Goal: Information Seeking & Learning: Check status

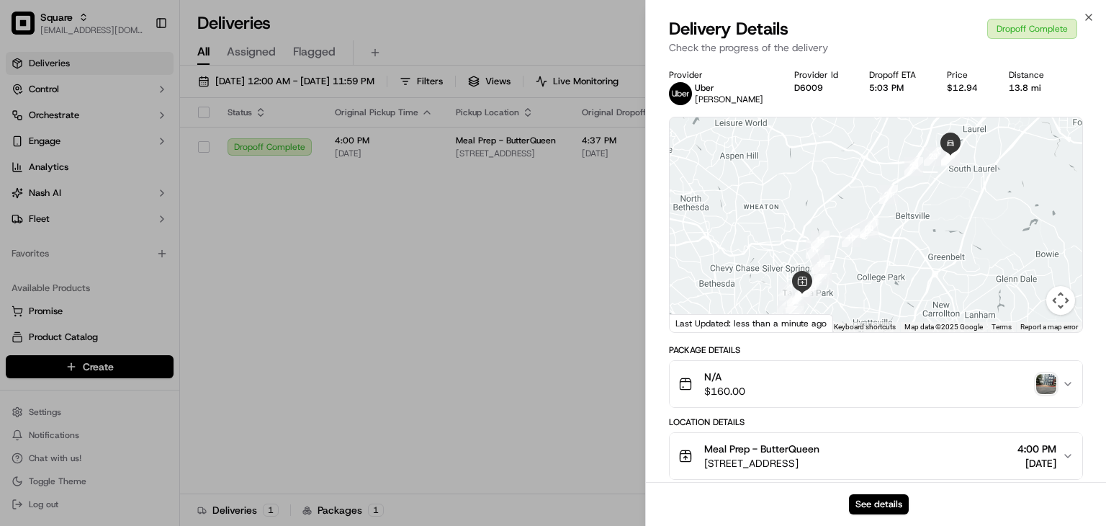
drag, startPoint x: 449, startPoint y: 156, endPoint x: 583, endPoint y: 113, distance: 140.1
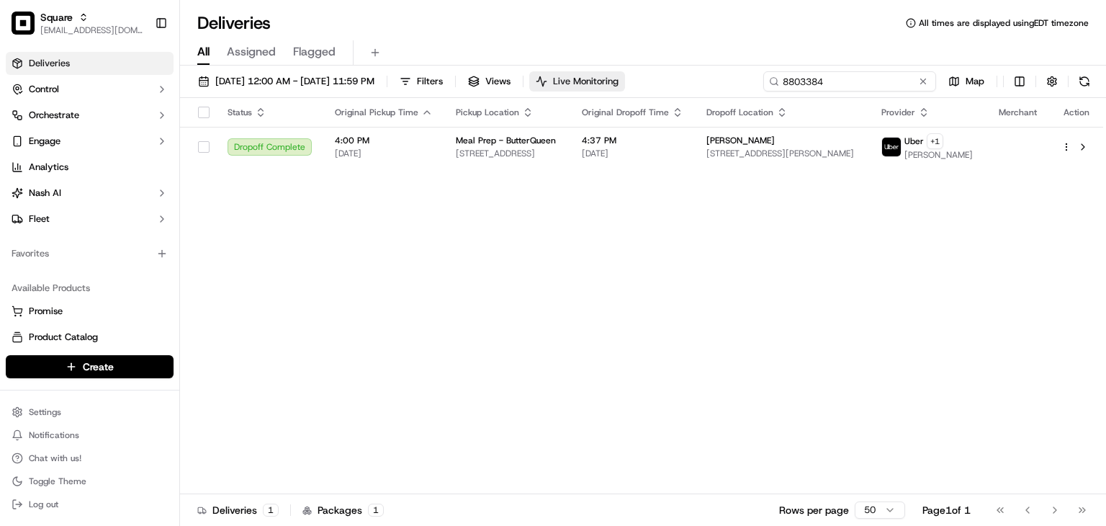
drag, startPoint x: 817, startPoint y: 73, endPoint x: 627, endPoint y: 73, distance: 190.2
click at [627, 73] on div "09/01/2025 12:00 AM - 09/30/2025 11:59 PM Filters Views Live Monitoring 8803384…" at bounding box center [643, 84] width 926 height 27
paste input "CA4ec69a20655851cc5ce7d845efbf48ca"
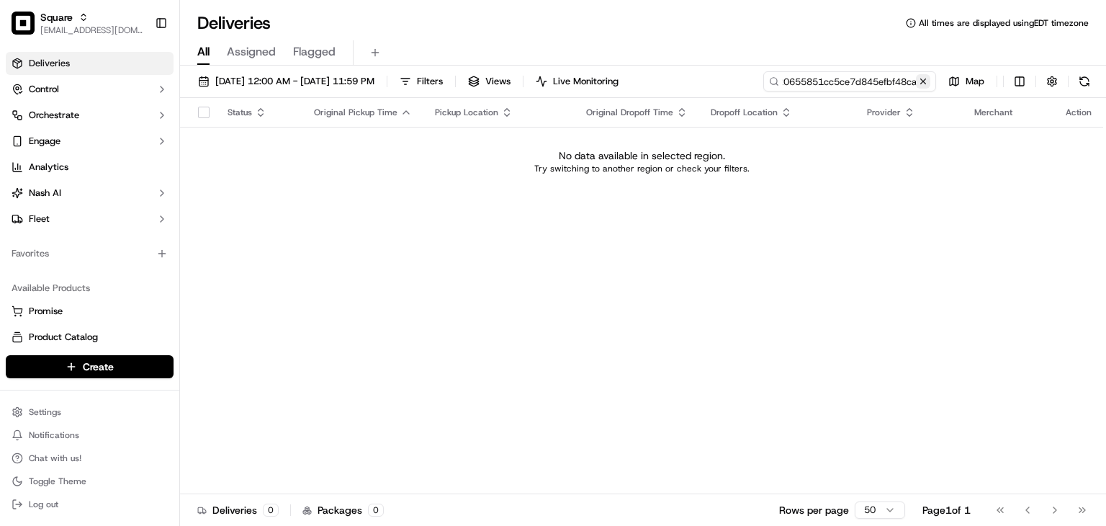
type input "CA4ec69a20655851cc5ce7d845efbf48ca"
click at [929, 79] on button at bounding box center [923, 81] width 14 height 14
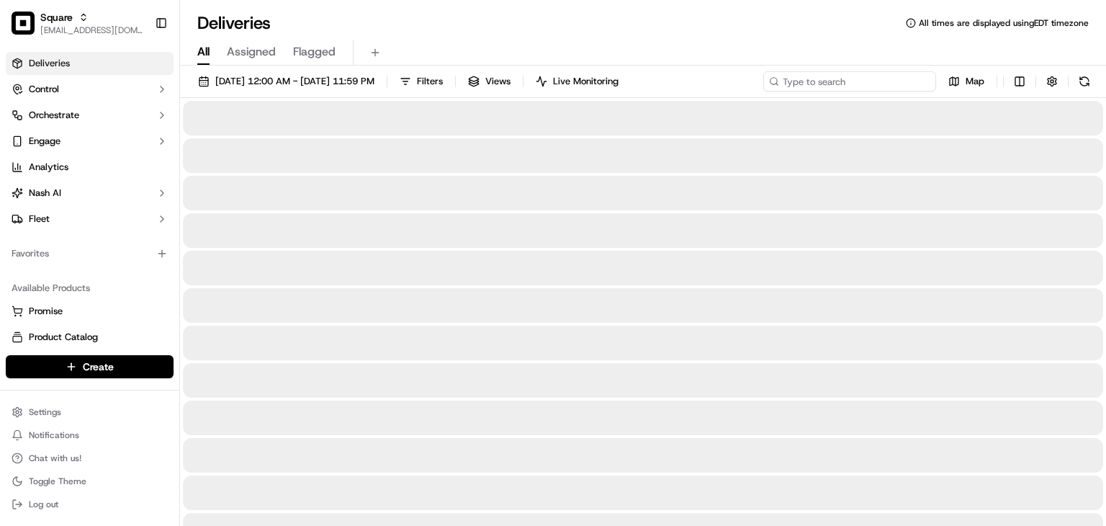
click at [844, 73] on input at bounding box center [850, 81] width 173 height 20
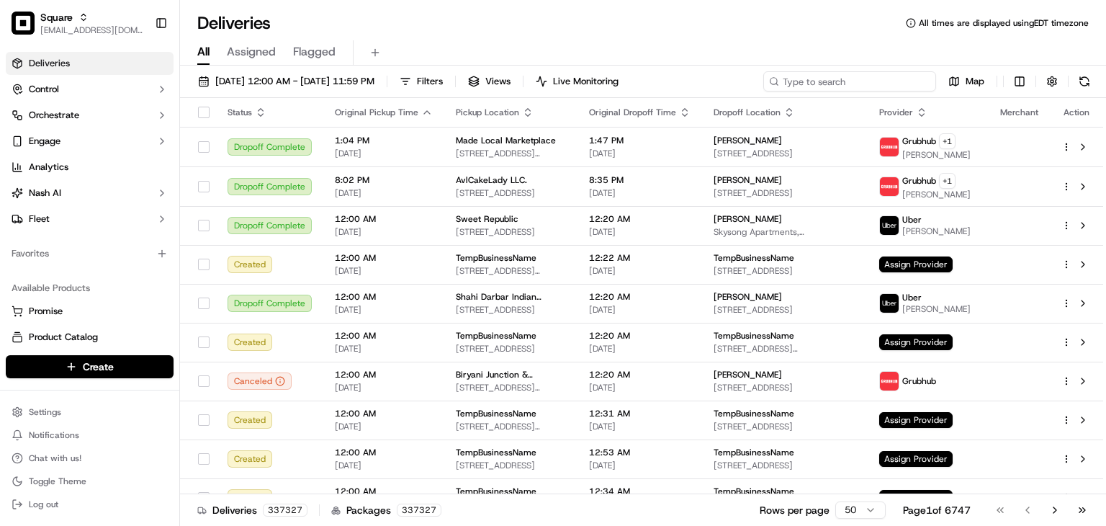
click at [827, 82] on input at bounding box center [850, 81] width 173 height 20
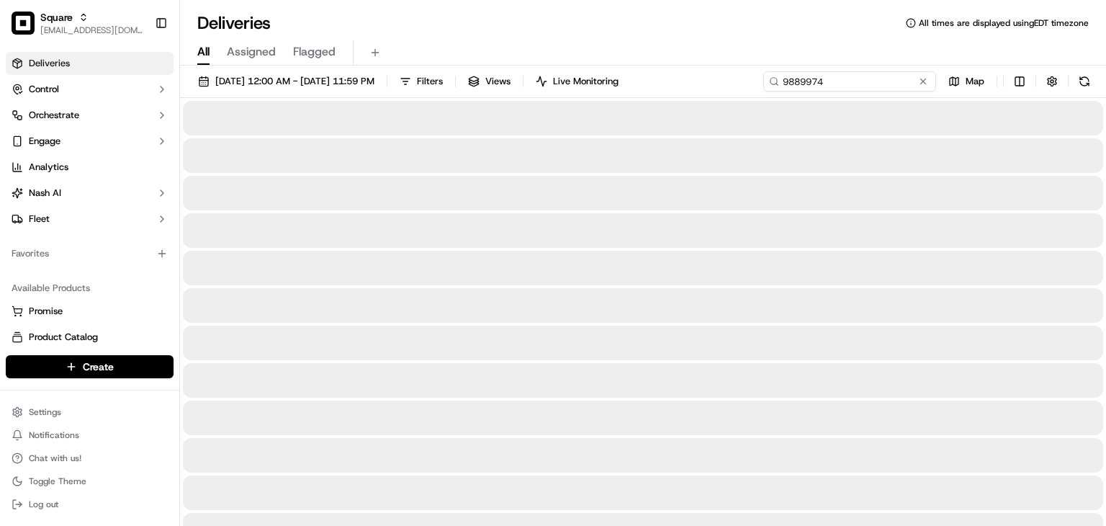
type input "9889974"
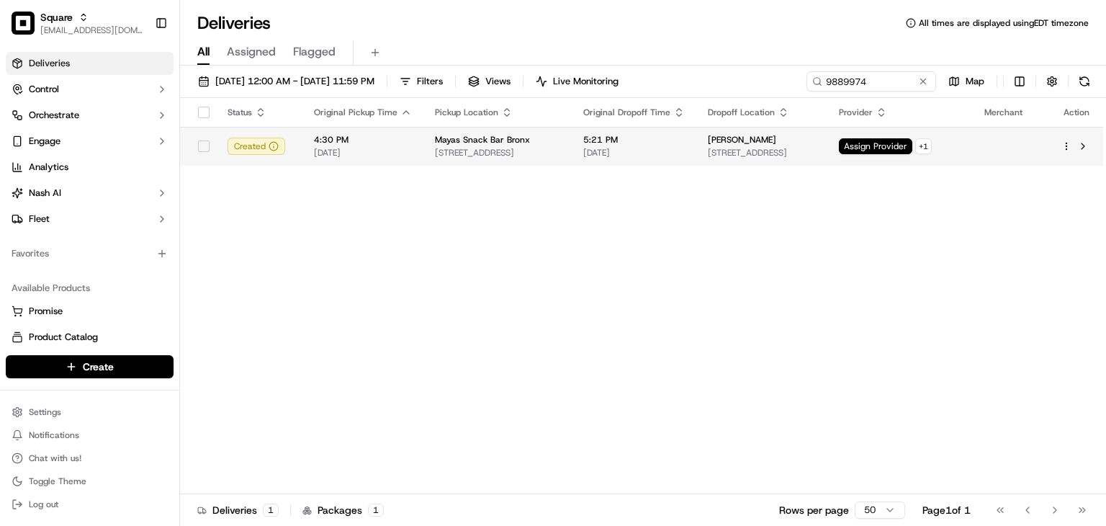
click at [638, 135] on span "5:21 PM" at bounding box center [634, 140] width 102 height 12
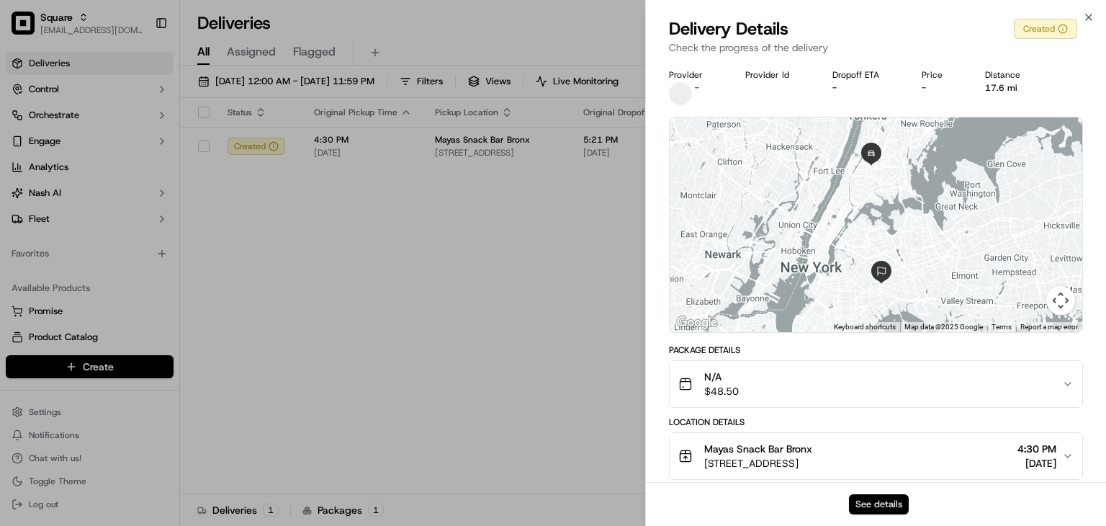
click at [878, 499] on button "See details" at bounding box center [879, 504] width 60 height 20
click at [886, 494] on button "See details" at bounding box center [879, 504] width 60 height 20
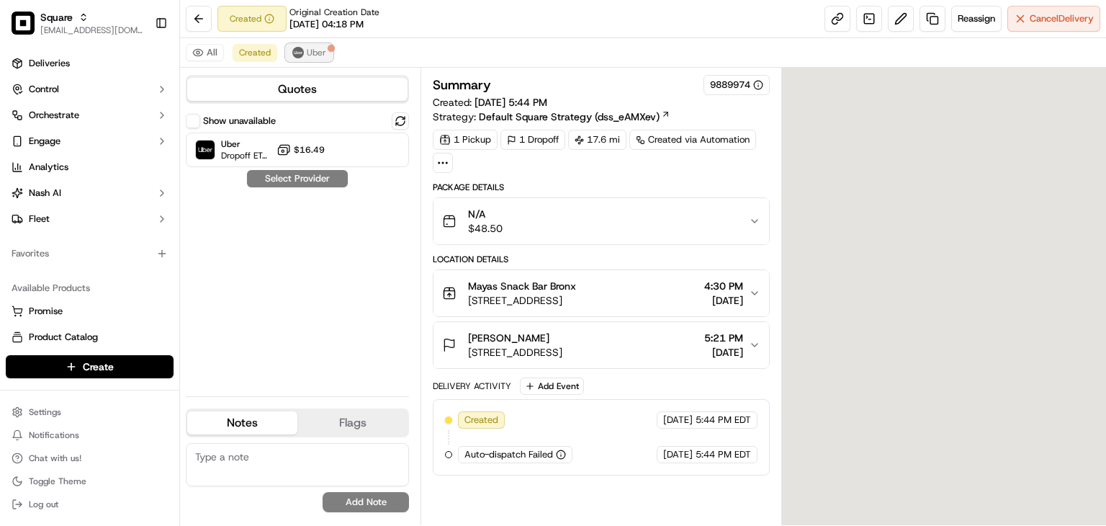
click at [308, 58] on span "Uber" at bounding box center [316, 53] width 19 height 12
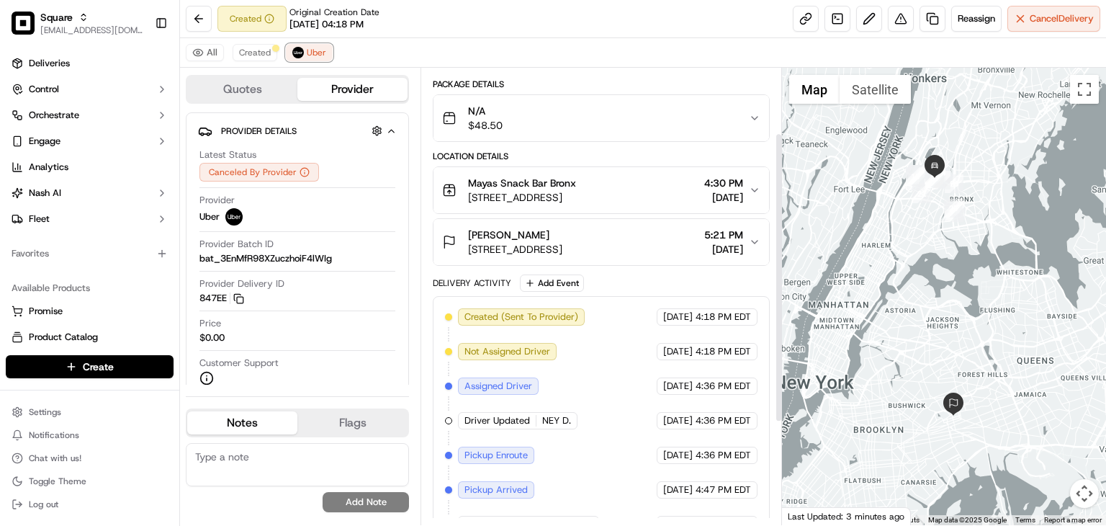
scroll to position [102, 0]
drag, startPoint x: 549, startPoint y: 227, endPoint x: 449, endPoint y: 228, distance: 99.4
click at [449, 228] on div "Cecilia Gonzalez 50 Hemlock St, Brooklyn, NY 11208, USA" at bounding box center [502, 242] width 120 height 29
copy span "[PERSON_NAME]"
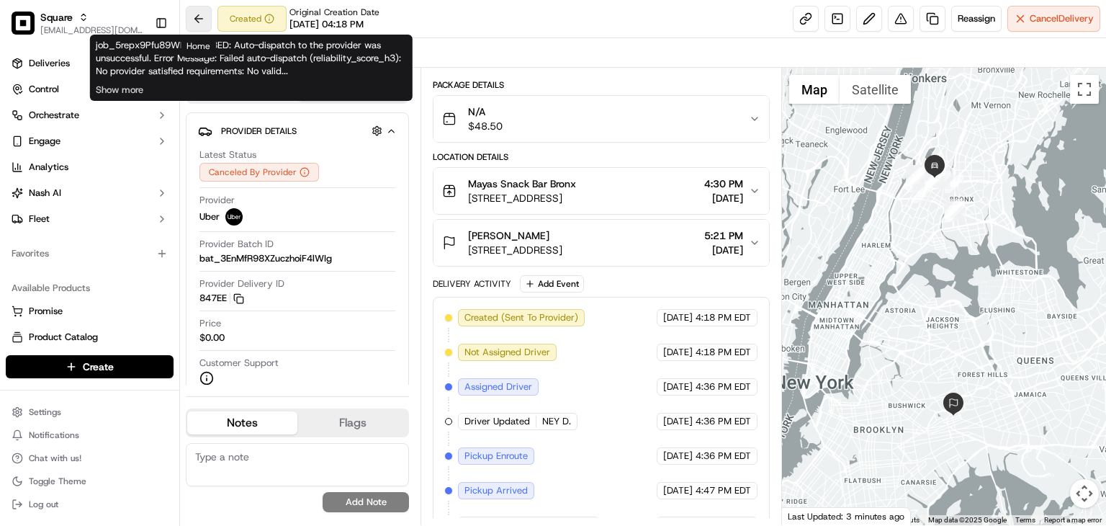
click at [199, 19] on button at bounding box center [199, 19] width 26 height 26
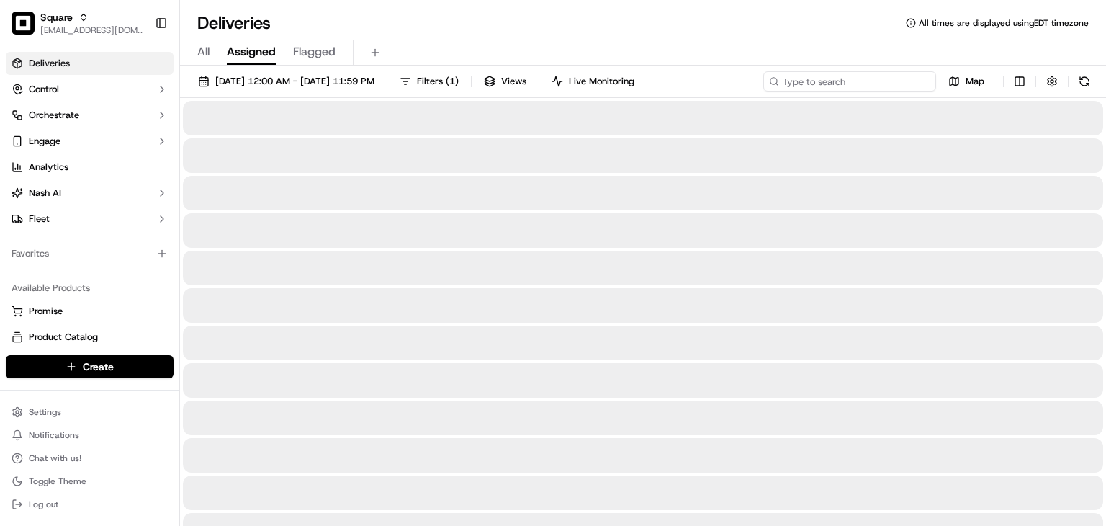
click at [858, 82] on input at bounding box center [850, 81] width 173 height 20
paste input "Cecilia Gonzalez"
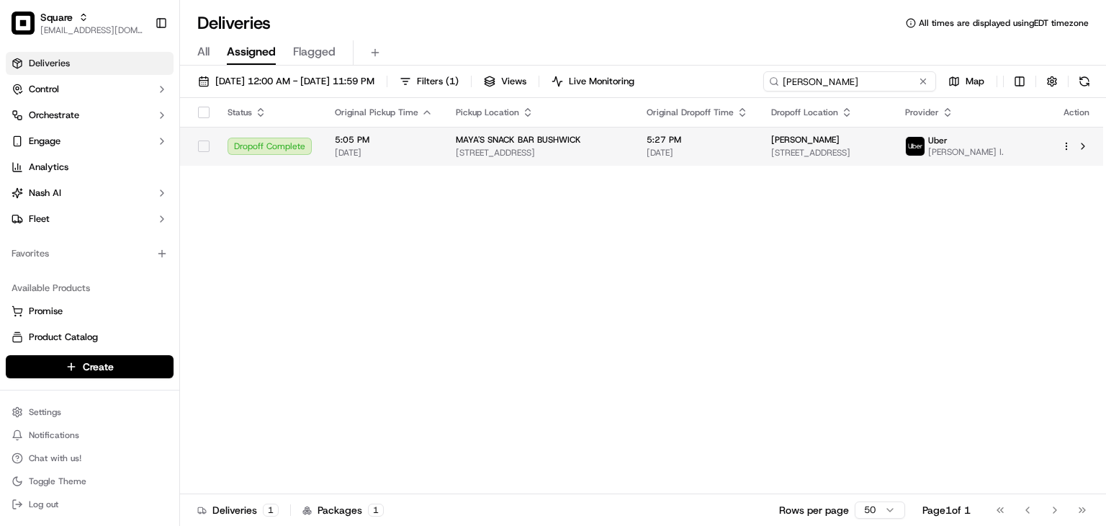
type input "Cecilia Gonzalez"
click at [635, 150] on td "MAYA'S SNACK BAR BUSHWICK 1601 Gates Ave, Brooklyn, NY 11237, USA" at bounding box center [539, 146] width 191 height 39
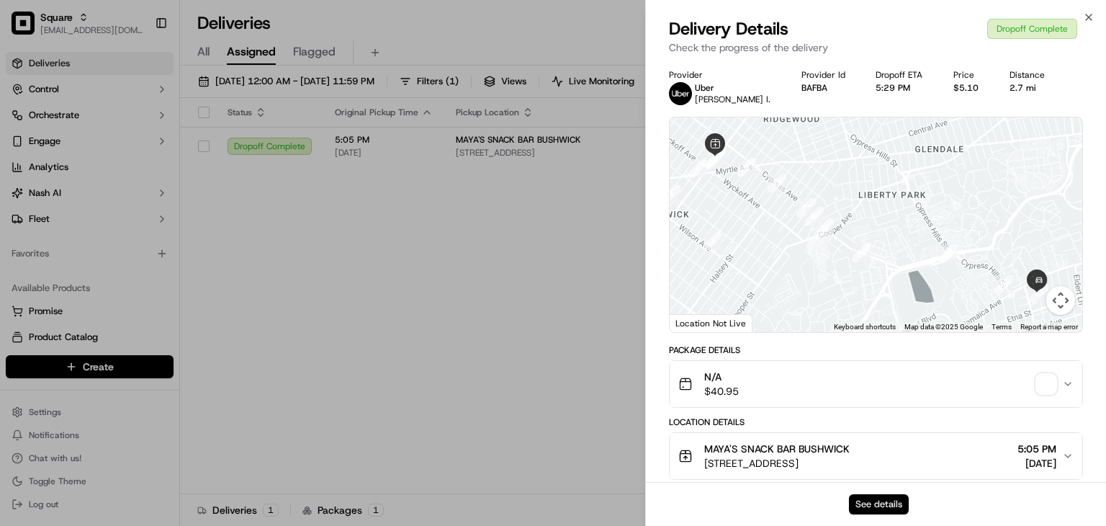
click at [863, 502] on button "See details" at bounding box center [879, 504] width 60 height 20
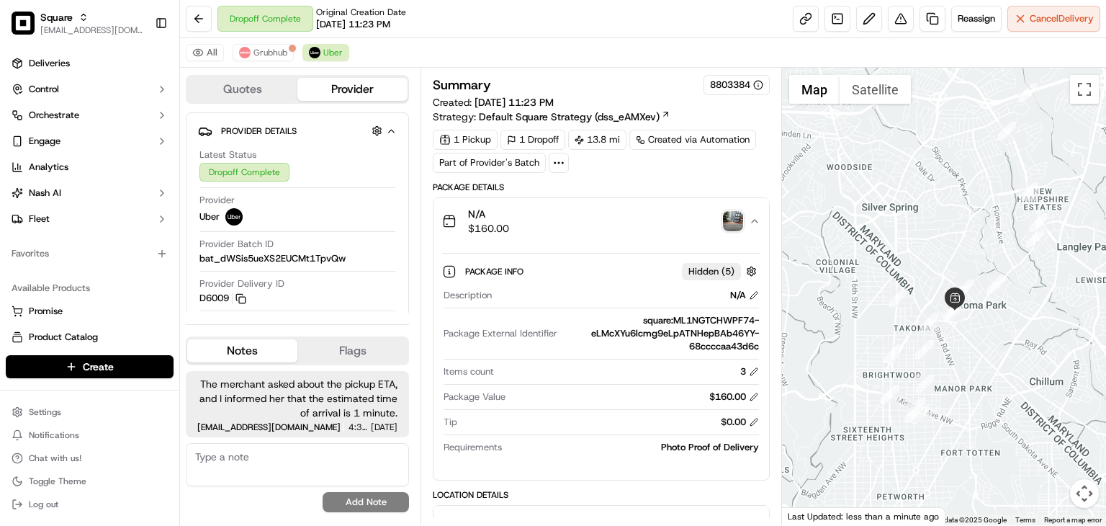
scroll to position [328, 0]
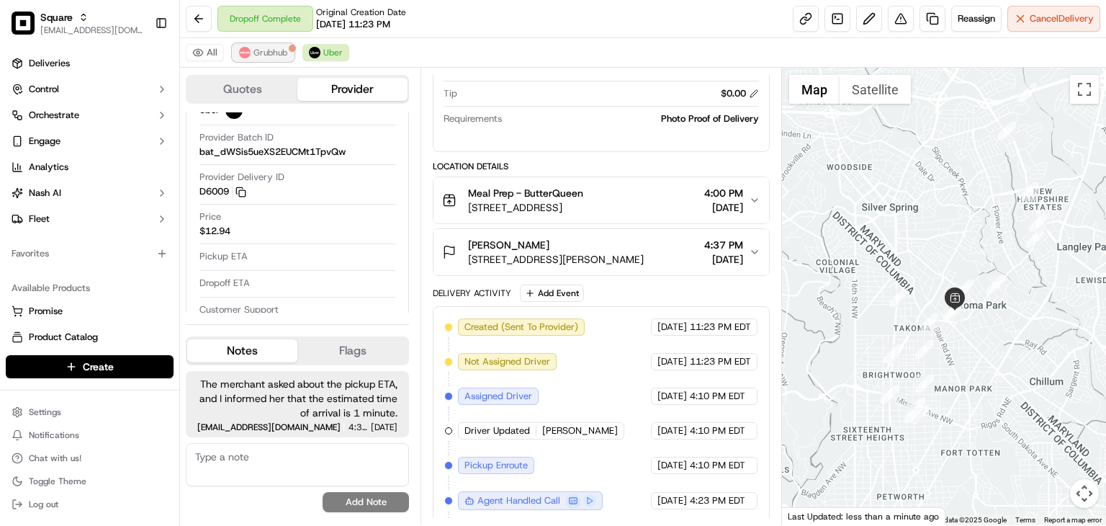
click at [273, 55] on span "Grubhub" at bounding box center [271, 53] width 34 height 12
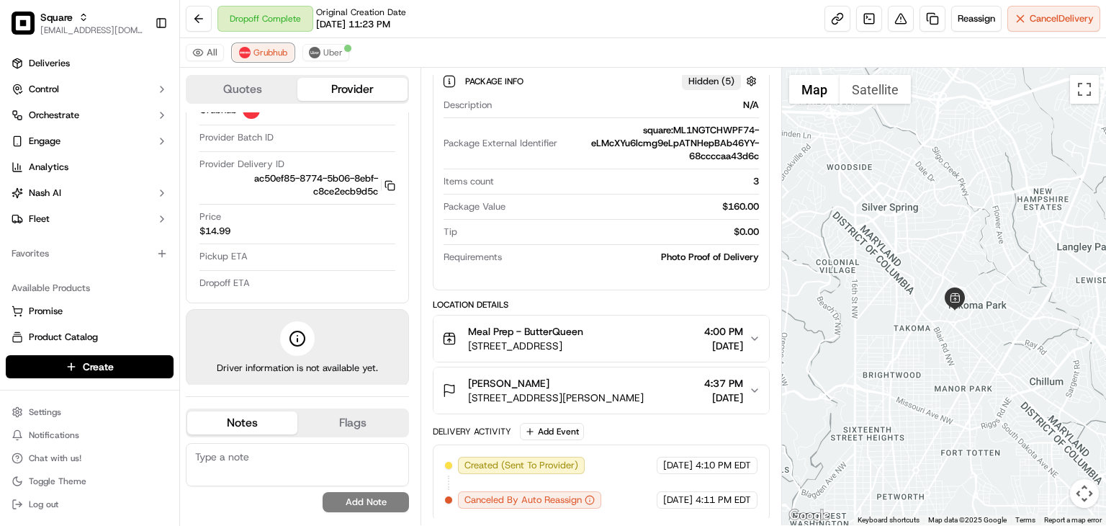
scroll to position [190, 0]
click at [333, 56] on span "Uber" at bounding box center [332, 53] width 19 height 12
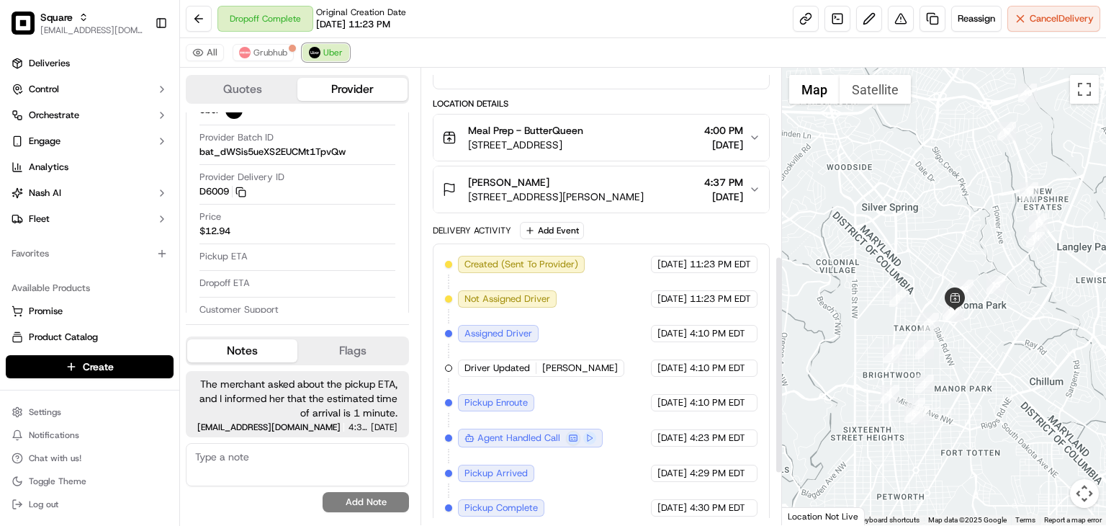
scroll to position [500, 0]
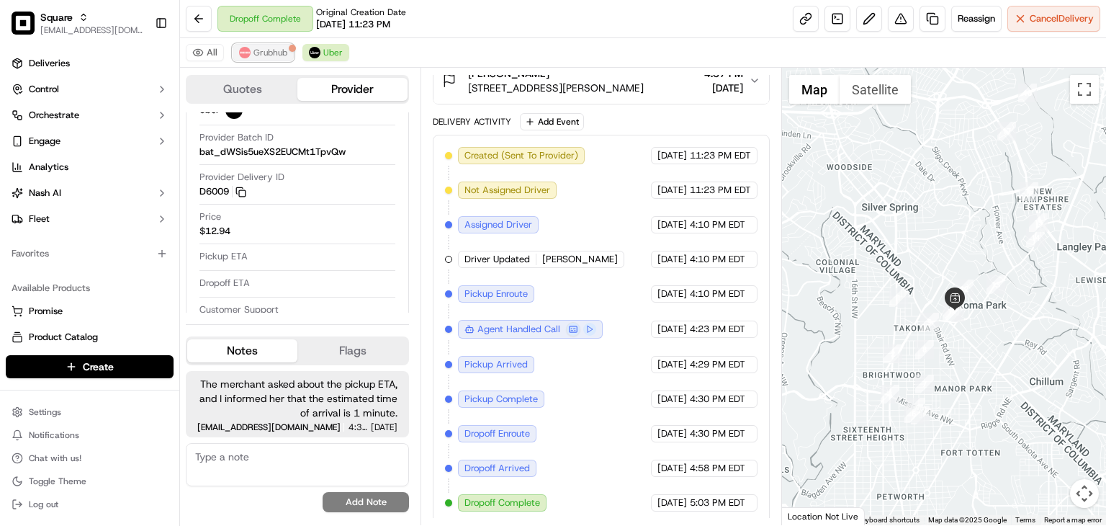
click at [271, 48] on span "Grubhub" at bounding box center [271, 53] width 34 height 12
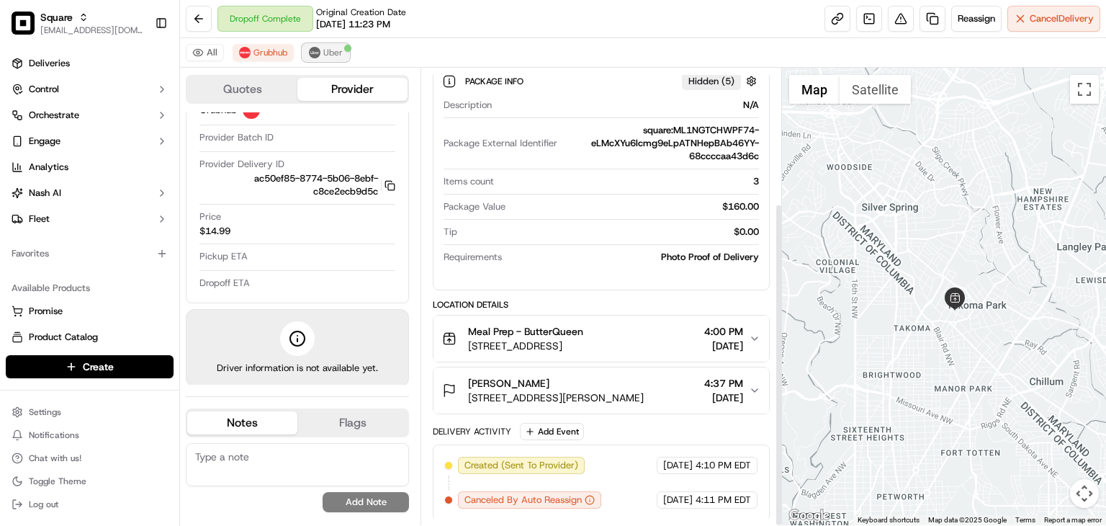
click at [344, 48] on div at bounding box center [347, 48] width 7 height 7
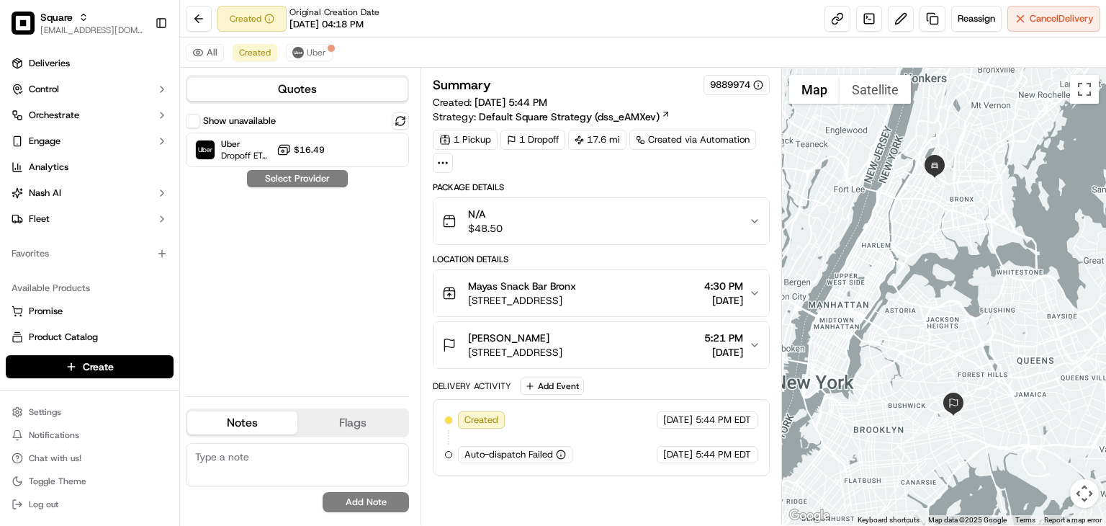
click at [303, 62] on div "All Created Uber" at bounding box center [643, 53] width 926 height 30
click at [303, 50] on button "Uber" at bounding box center [309, 52] width 47 height 17
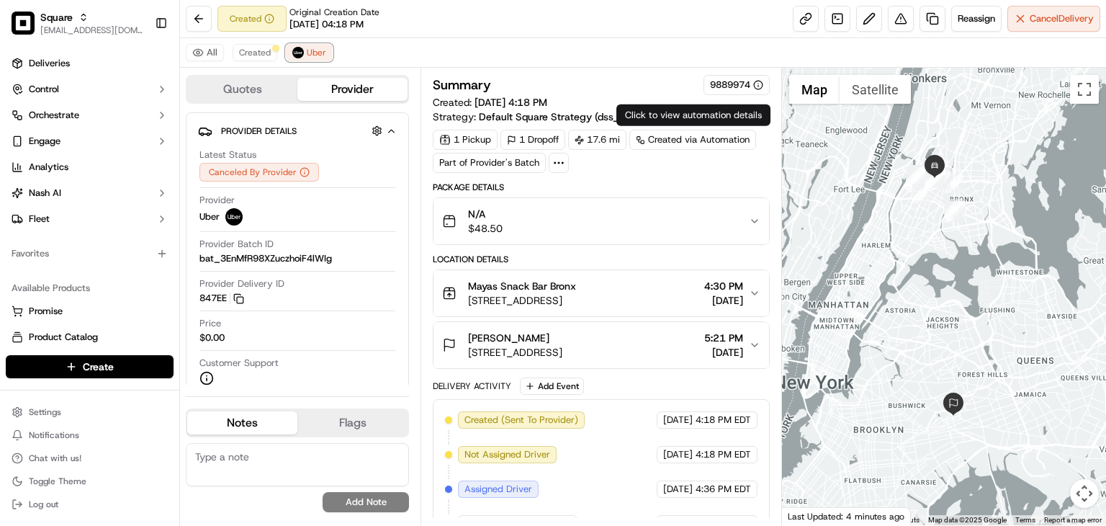
scroll to position [264, 0]
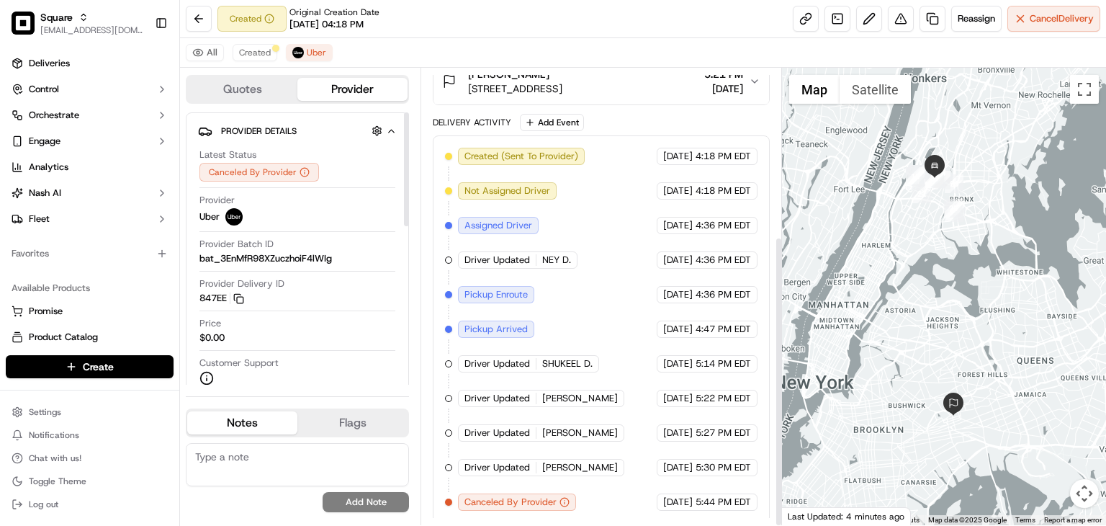
click at [302, 475] on textarea at bounding box center [297, 464] width 223 height 43
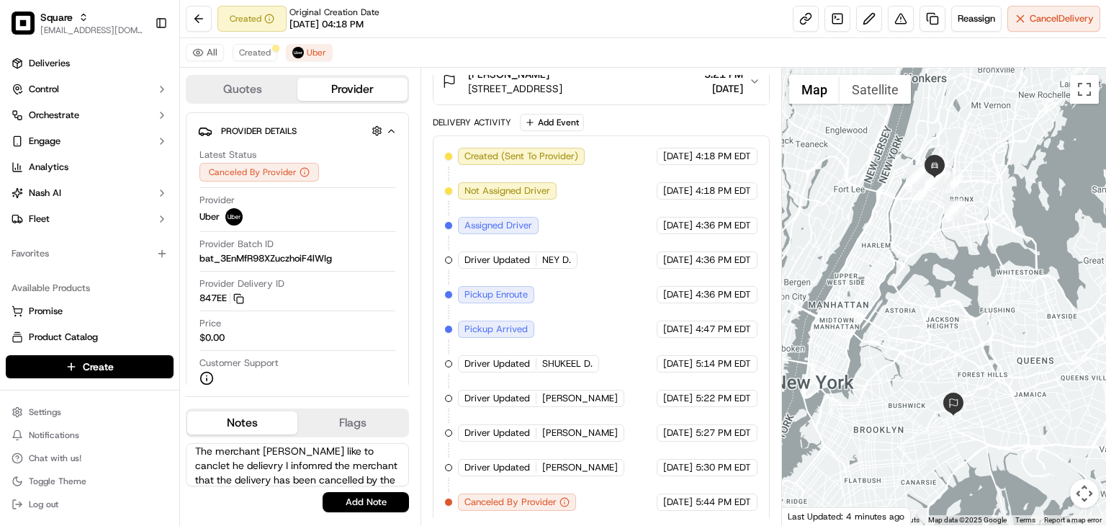
scroll to position [20, 0]
click at [282, 461] on textarea "The merchant wouold like to canclet he delievry I infomred the merchant that th…" at bounding box center [297, 464] width 223 height 43
click at [282, 460] on textarea "The merchant wouold like to canclet he delievry I infomred the merchant that th…" at bounding box center [297, 464] width 223 height 43
click at [272, 480] on textarea "The merchant wouold like to canclet he delievry I infomred the merchant that th…" at bounding box center [297, 464] width 223 height 43
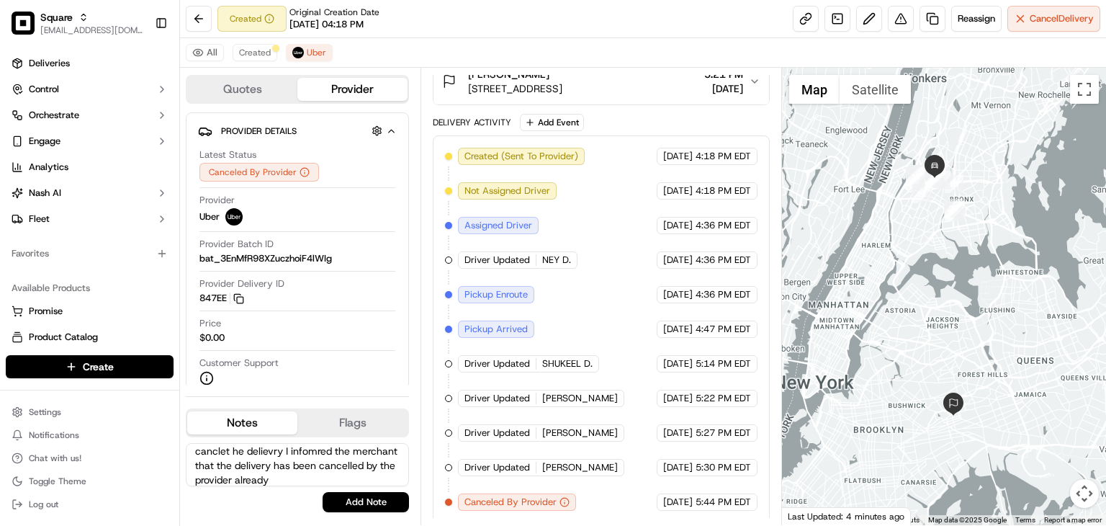
scroll to position [0, 0]
click at [272, 480] on textarea "The merchant wouold like to canclet he delievry I infomred the merchant that th…" at bounding box center [297, 464] width 223 height 43
type textarea "The merchant wouold like to canclet he delievry I infomred the merchant that th…"
click at [308, 470] on textarea "The merchant wouold like to canclet he delievry I infomred the merchant that th…" at bounding box center [297, 464] width 223 height 43
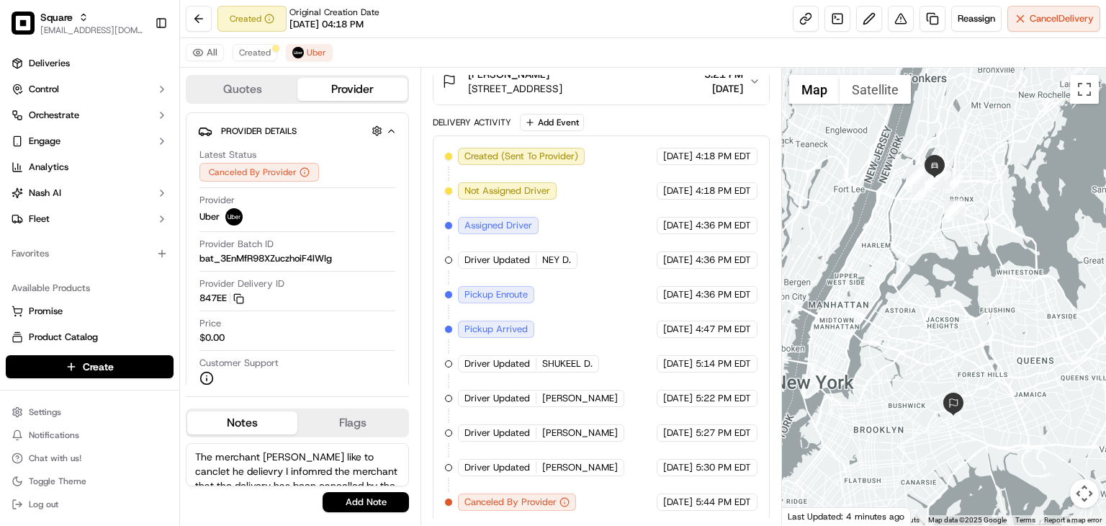
click at [308, 470] on textarea "The merchant wouold like to canclet he delievry I infomred the merchant that th…" at bounding box center [297, 464] width 223 height 43
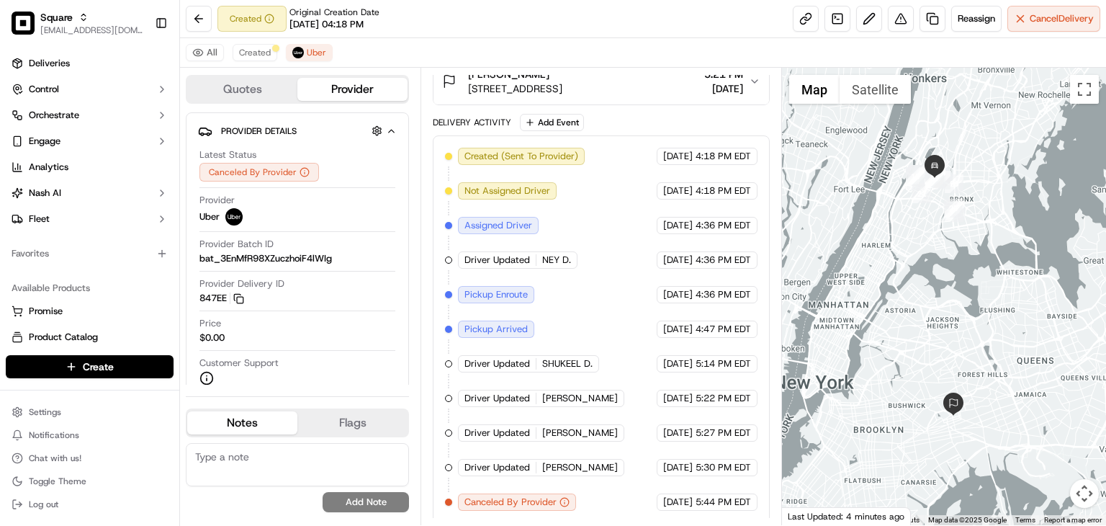
paste textarea "The merchant requested to cancel the delivery. I informed them that the deliver…"
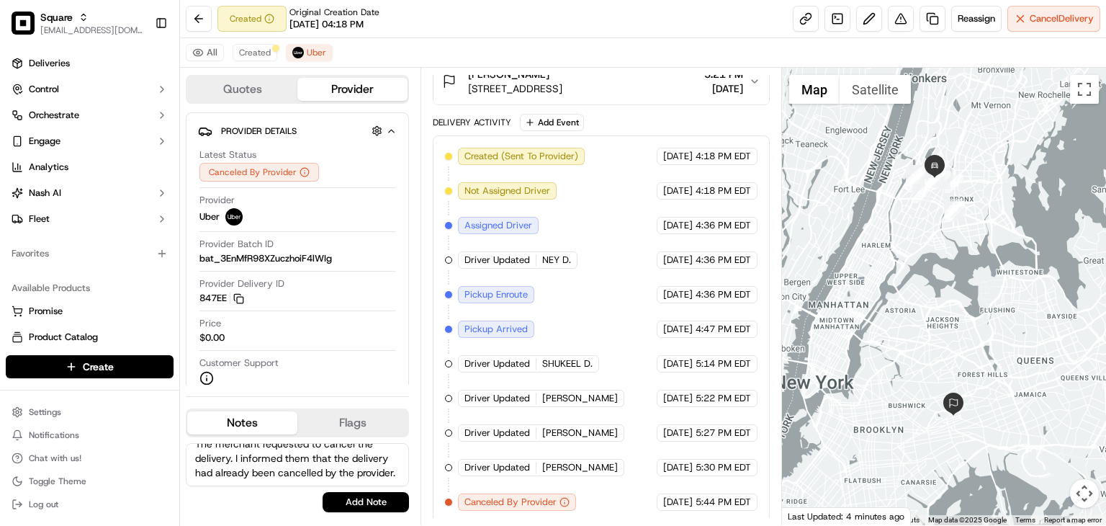
scroll to position [27, 0]
click at [291, 477] on textarea "The merchant requested to cancel the delivery. I informed them that the deliver…" at bounding box center [297, 464] width 223 height 43
type textarea "The merchant requested to cancel the delivery. I informed them that the deliver…"
click at [357, 496] on button "Add Note" at bounding box center [366, 502] width 86 height 20
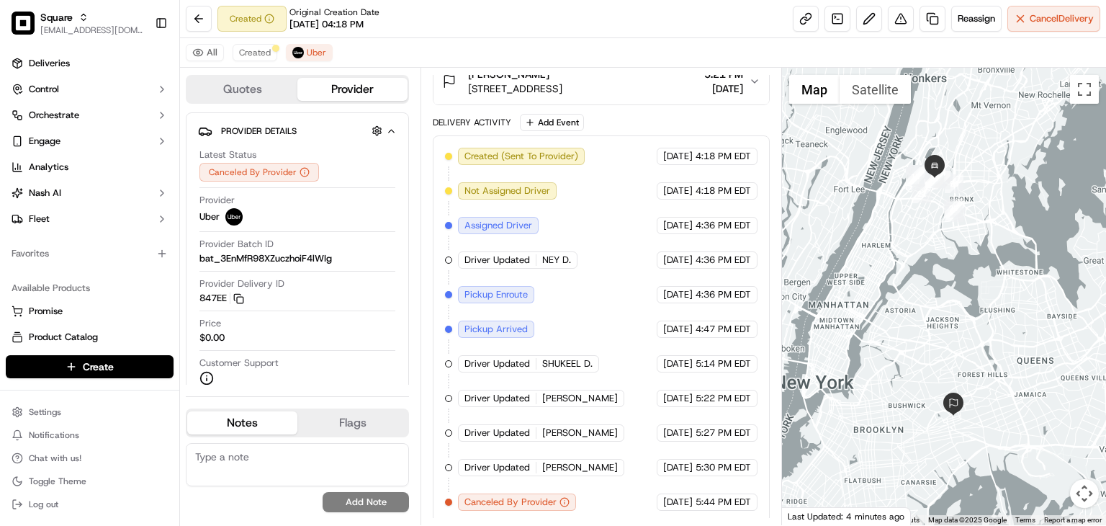
scroll to position [0, 0]
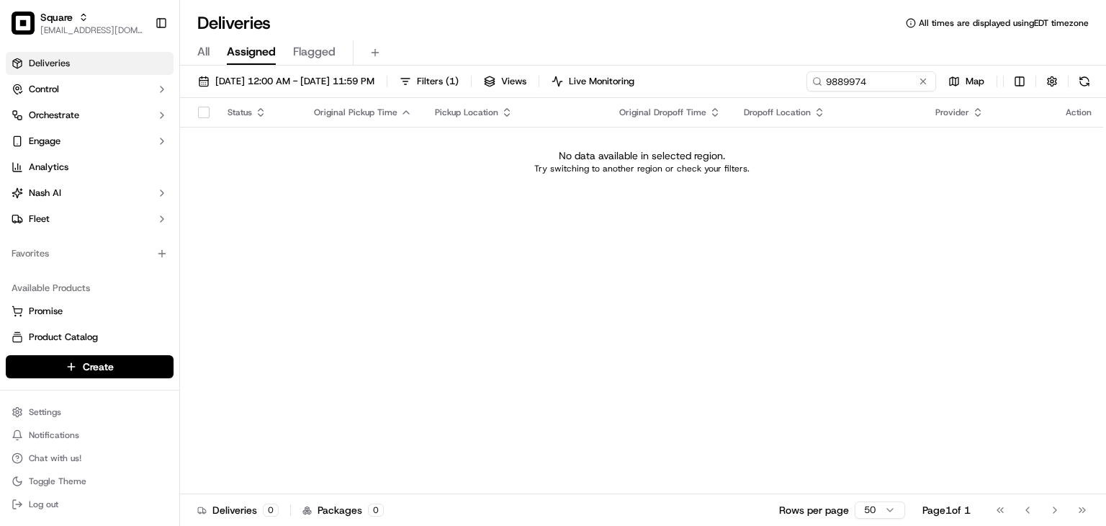
click at [502, 35] on div "All Assigned Flagged" at bounding box center [643, 50] width 926 height 31
click at [485, 32] on div "Deliveries All times are displayed using EDT timezone" at bounding box center [643, 23] width 926 height 23
click at [916, 81] on button at bounding box center [923, 81] width 14 height 14
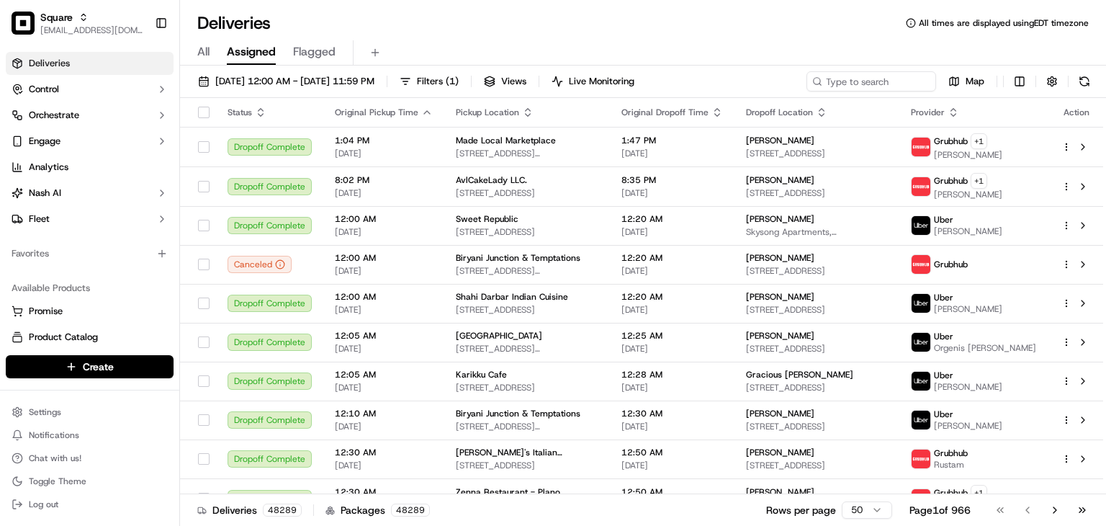
click at [416, 26] on div "Deliveries All times are displayed using EDT timezone" at bounding box center [643, 23] width 926 height 23
click at [460, 48] on div "All Assigned Flagged" at bounding box center [643, 52] width 926 height 25
click at [490, 58] on div "All Assigned Flagged" at bounding box center [643, 52] width 926 height 25
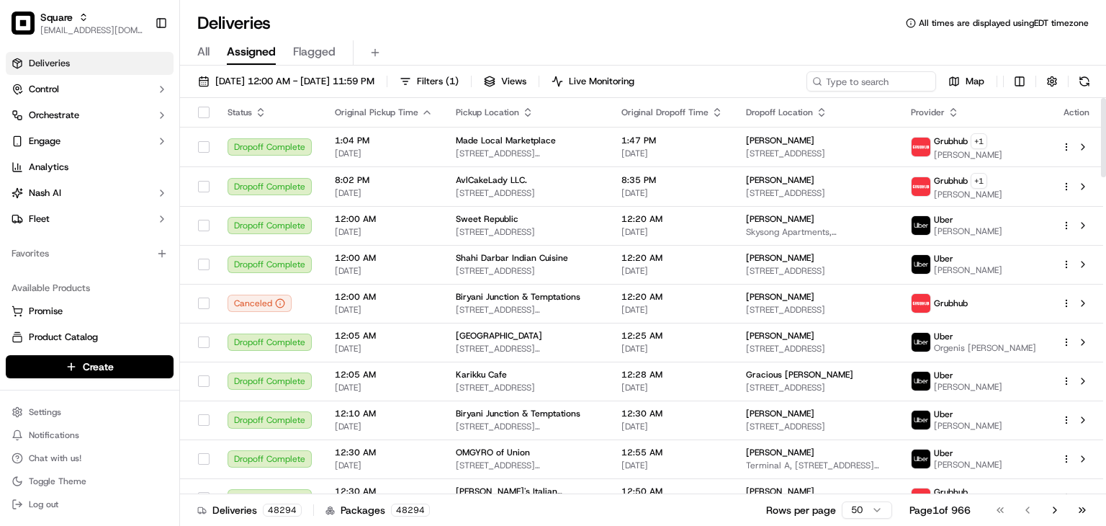
click at [491, 44] on div "All Assigned Flagged" at bounding box center [643, 52] width 926 height 25
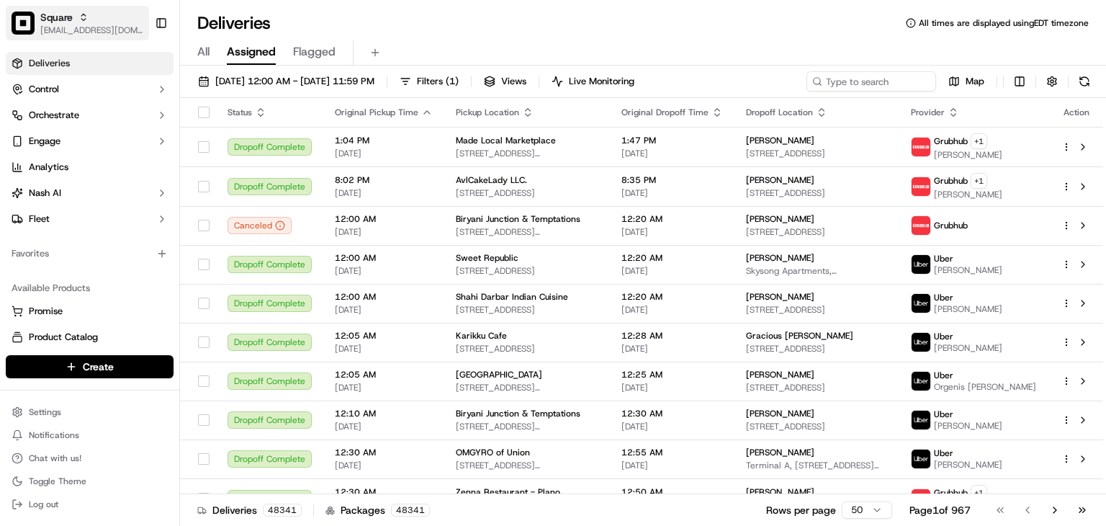
click at [112, 15] on div "Square" at bounding box center [91, 17] width 103 height 14
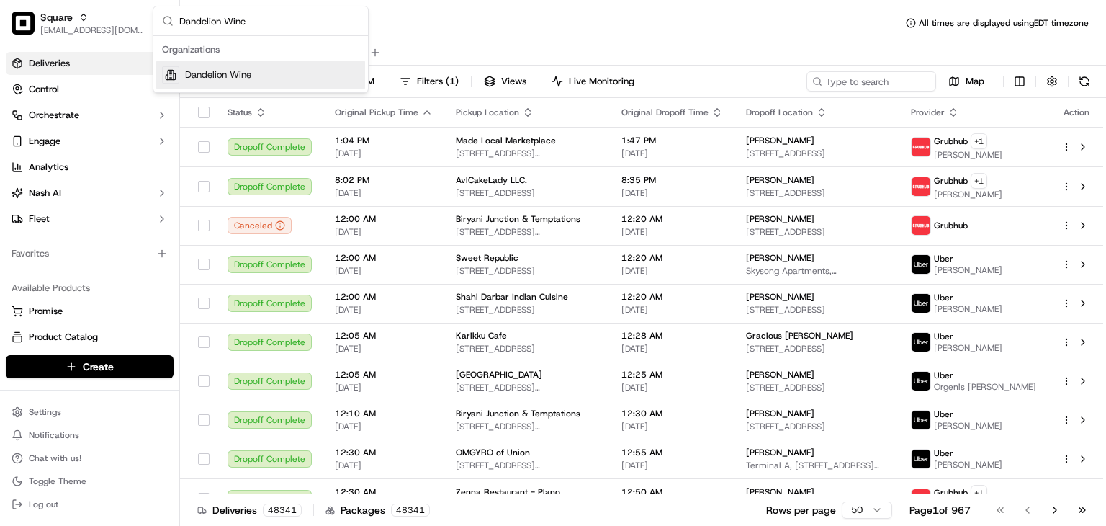
type input "Dandelion Wine"
drag, startPoint x: 246, startPoint y: 71, endPoint x: 256, endPoint y: 79, distance: 12.8
click at [246, 71] on span "Dandelion Wine" at bounding box center [218, 74] width 66 height 13
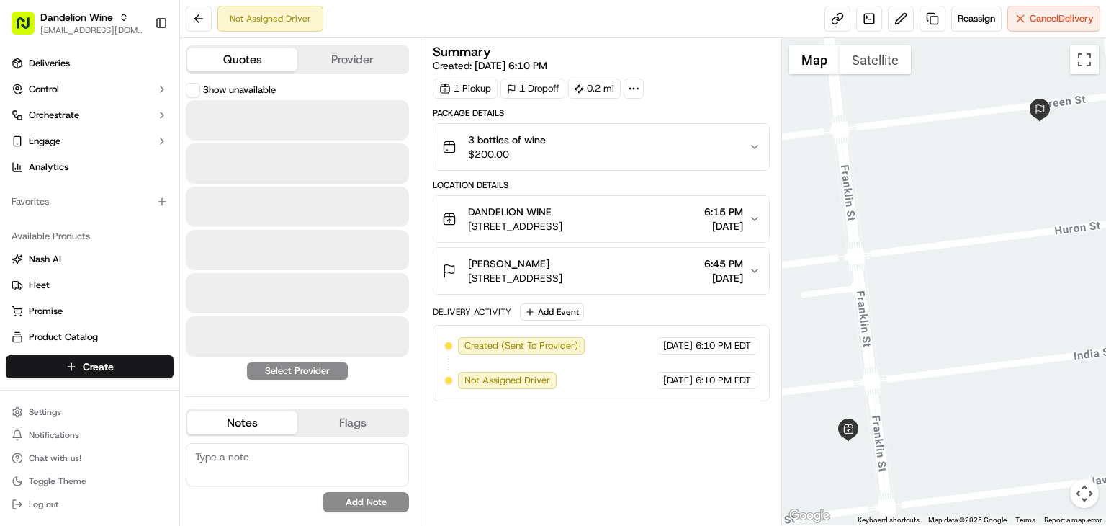
click at [220, 57] on button "Quotes" at bounding box center [242, 59] width 110 height 23
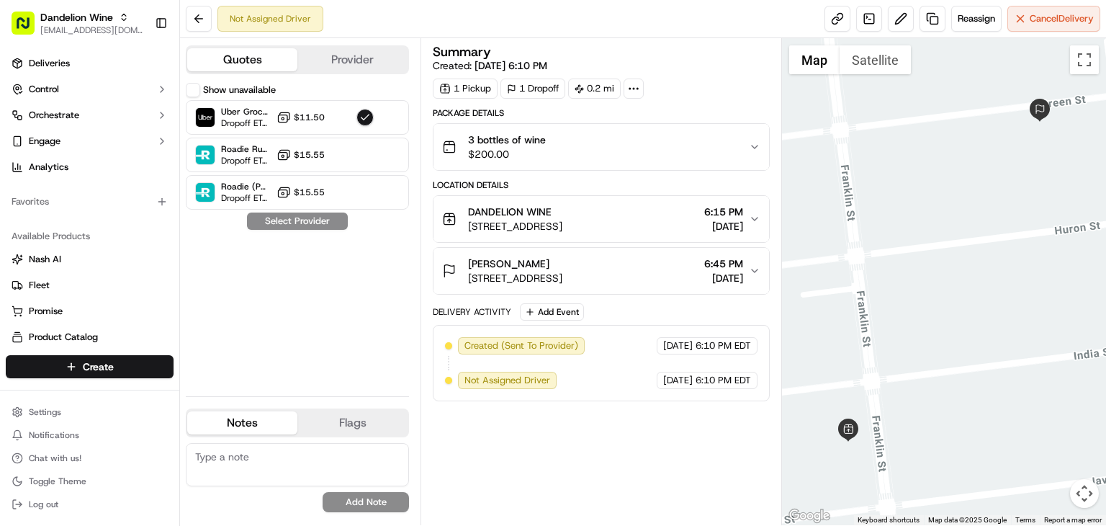
click at [190, 84] on button "Show unavailable" at bounding box center [193, 90] width 14 height 14
